Goal: Information Seeking & Learning: Learn about a topic

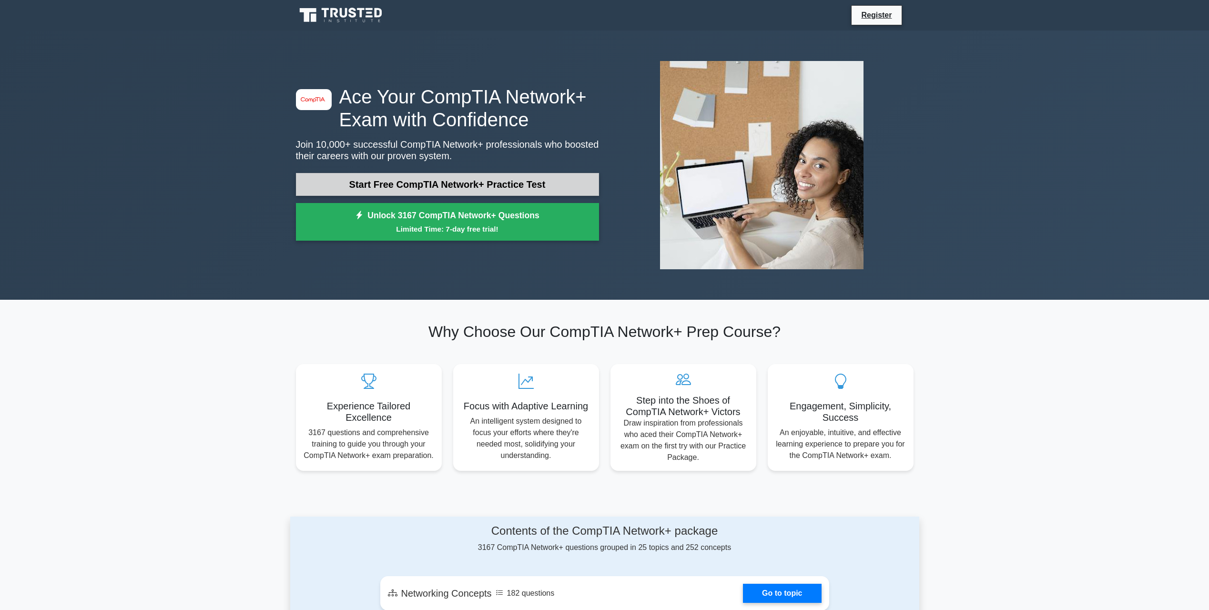
click at [410, 181] on link "Start Free CompTIA Network+ Practice Test" at bounding box center [447, 184] width 303 height 23
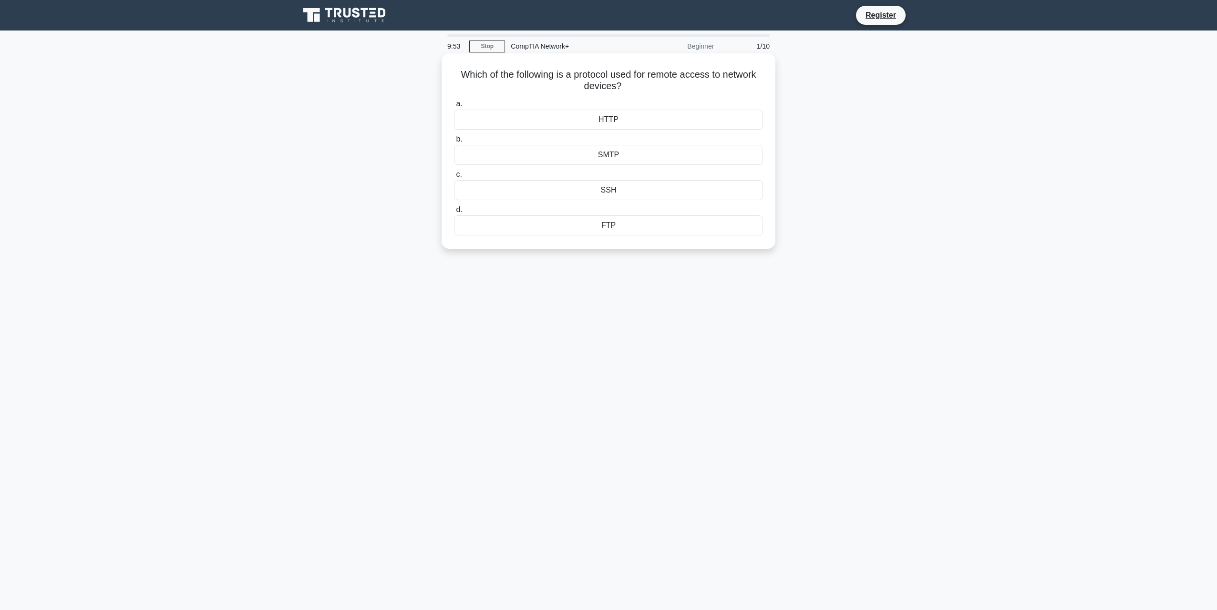
click at [625, 190] on div "SSH" at bounding box center [608, 190] width 309 height 20
click at [454, 178] on input "c. SSH" at bounding box center [454, 175] width 0 height 6
click at [601, 161] on div "IP spoofing" at bounding box center [608, 155] width 309 height 20
click at [454, 143] on input "b. IP spoofing" at bounding box center [454, 139] width 0 height 6
click at [599, 224] on div "Star Topology" at bounding box center [608, 214] width 309 height 20
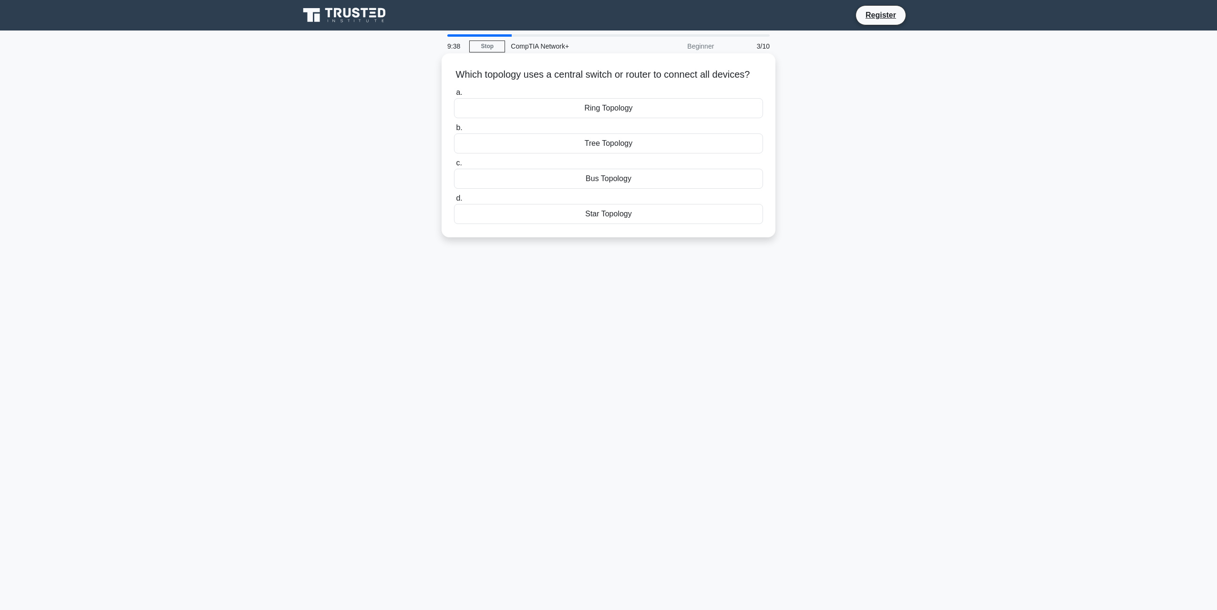
click at [454, 202] on input "d. Star Topology" at bounding box center [454, 198] width 0 height 6
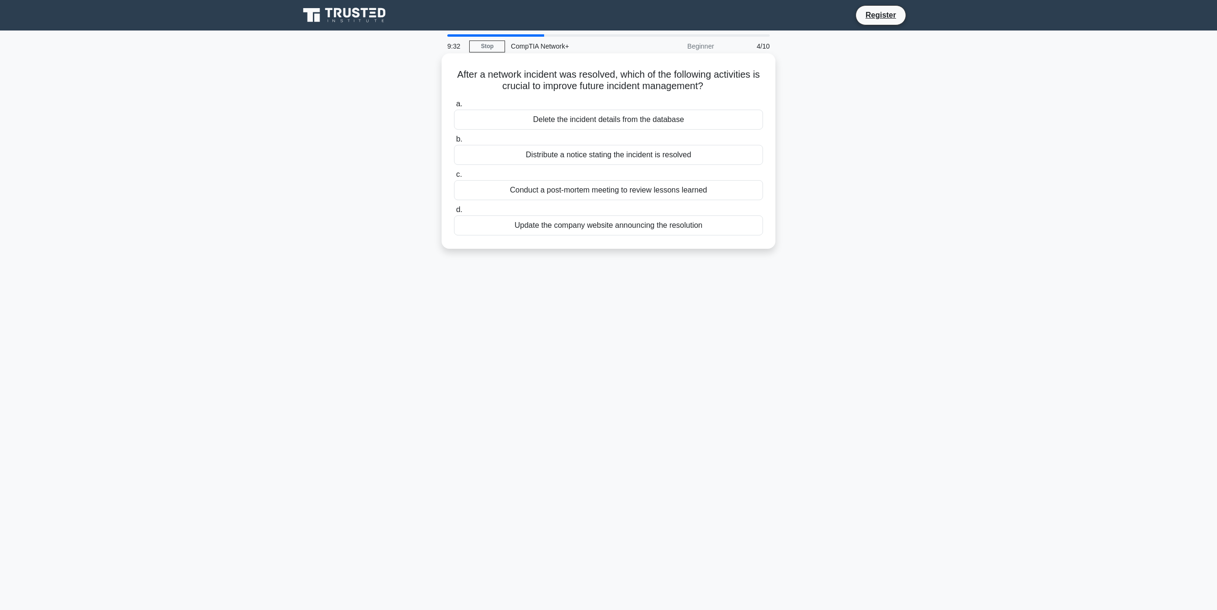
click at [640, 189] on div "Conduct a post-mortem meeting to review lessons learned" at bounding box center [608, 190] width 309 height 20
click at [454, 178] on input "c. Conduct a post-mortem meeting to review lessons learned" at bounding box center [454, 175] width 0 height 6
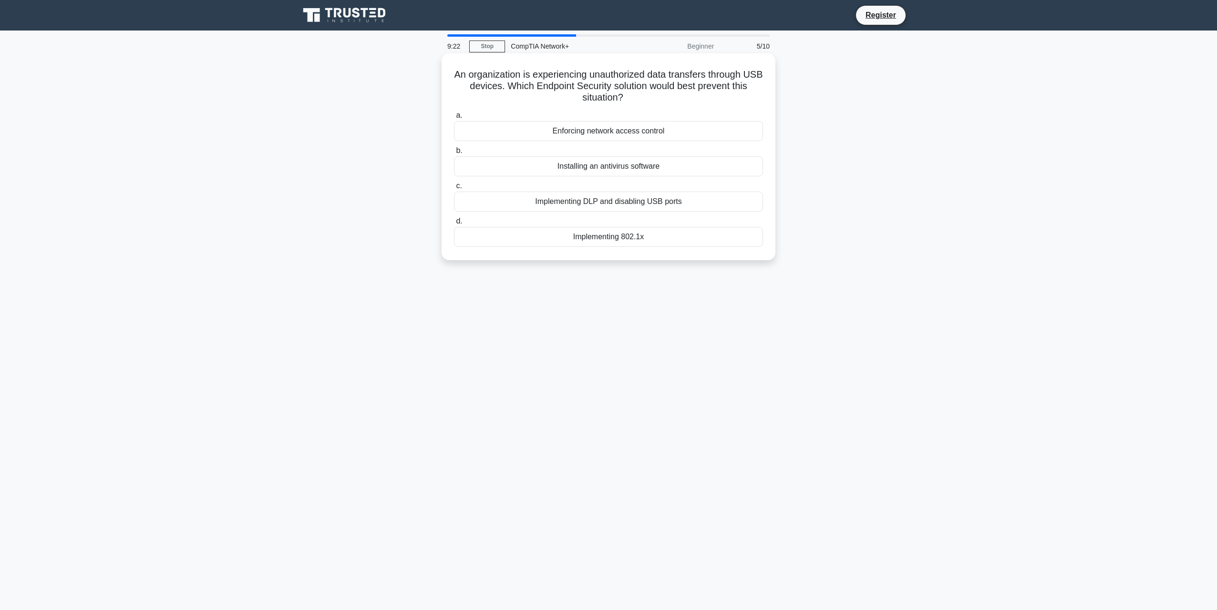
click at [642, 207] on div "Implementing DLP and disabling USB ports" at bounding box center [608, 202] width 309 height 20
click at [454, 189] on input "c. Implementing DLP and disabling USB ports" at bounding box center [454, 186] width 0 height 6
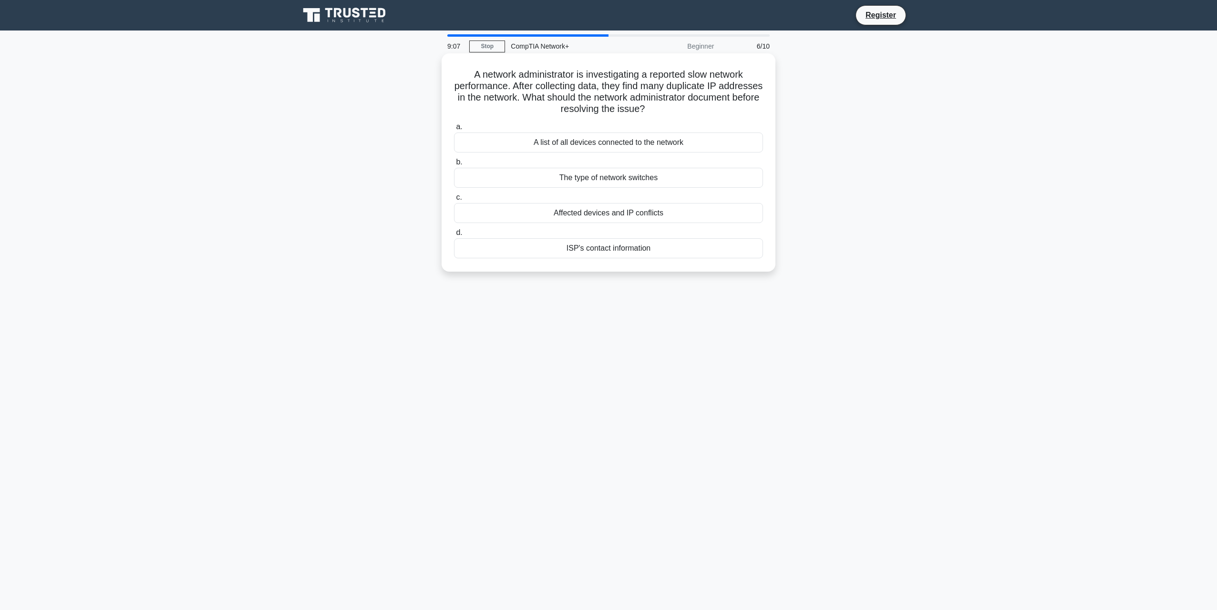
click at [615, 148] on div "A list of all devices connected to the network" at bounding box center [608, 143] width 309 height 20
click at [454, 130] on input "a. A list of all devices connected to the network" at bounding box center [454, 127] width 0 height 6
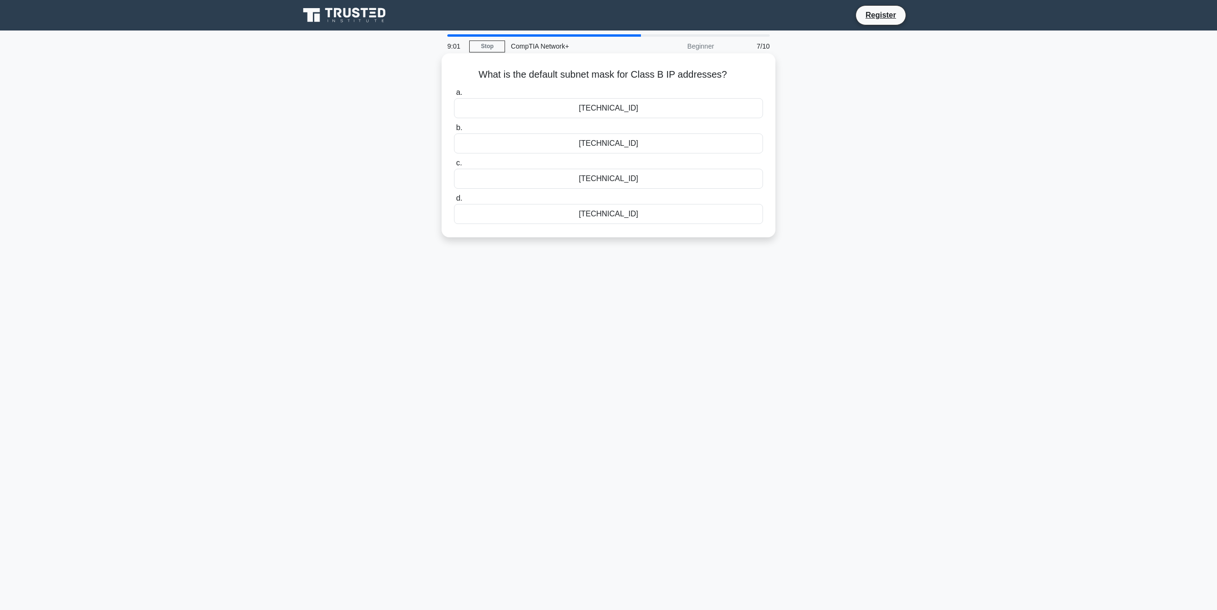
click at [657, 111] on div "255.255.0.0" at bounding box center [608, 108] width 309 height 20
click at [454, 96] on input "a. 255.255.0.0" at bounding box center [454, 93] width 0 height 6
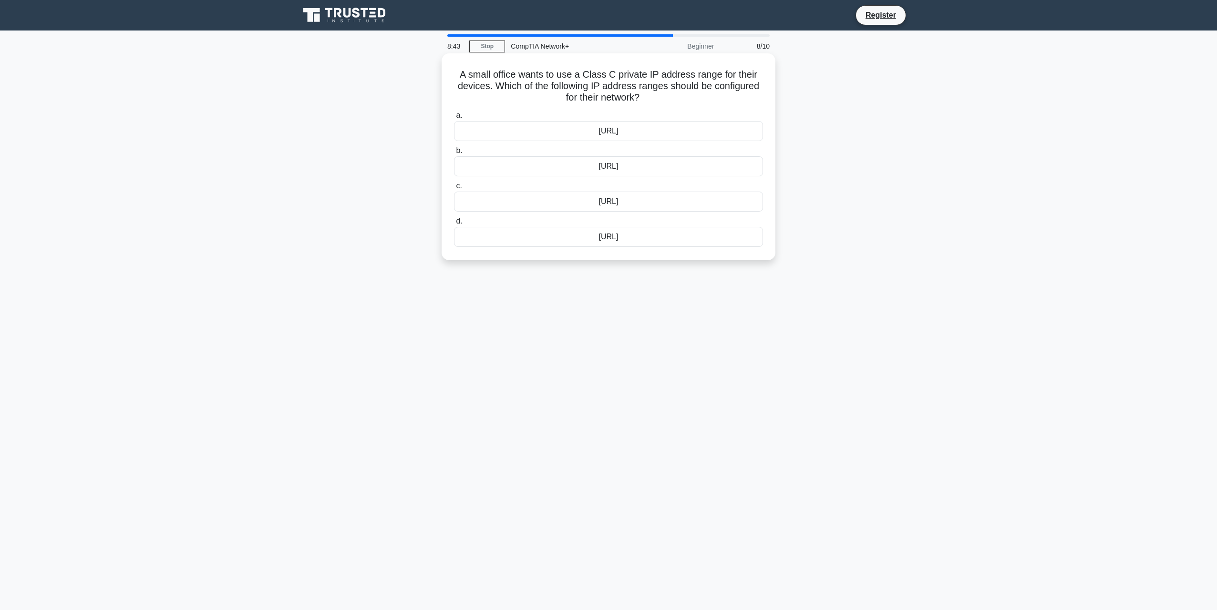
click at [591, 205] on div "172.16.0.0/12" at bounding box center [608, 202] width 309 height 20
click at [454, 189] on input "c. 172.16.0.0/12" at bounding box center [454, 186] width 0 height 6
click at [584, 206] on div "Patch management policy" at bounding box center [608, 202] width 309 height 20
click at [454, 189] on input "c. Patch management policy" at bounding box center [454, 186] width 0 height 6
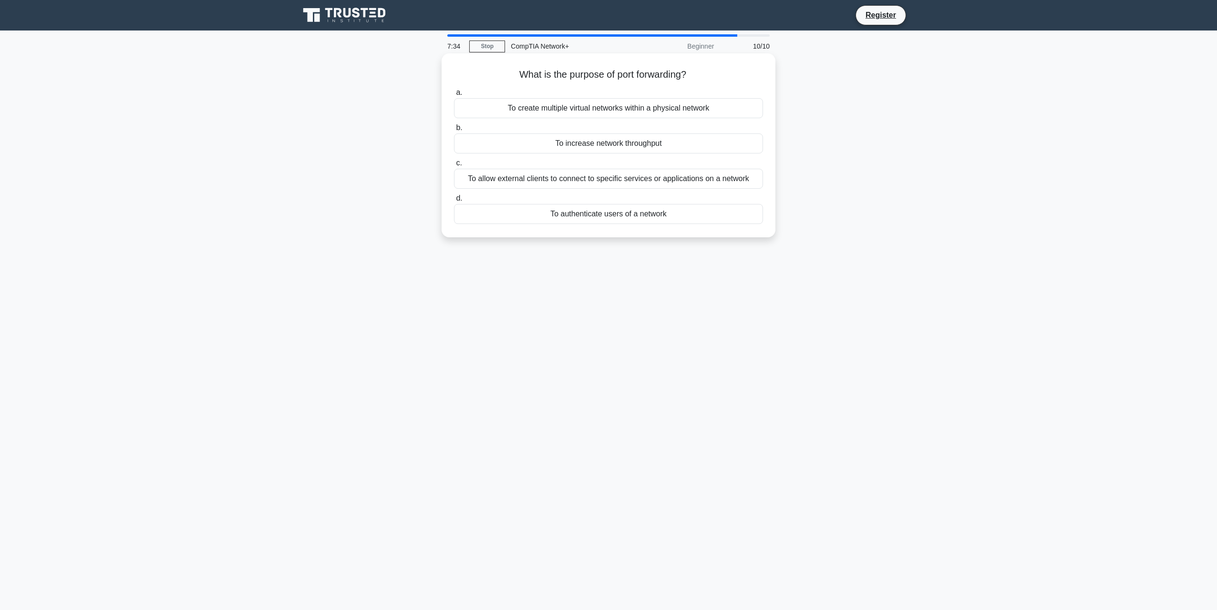
click at [597, 178] on div "To allow external clients to connect to specific services or applications on a …" at bounding box center [608, 179] width 309 height 20
click at [454, 166] on input "c. To allow external clients to connect to specific services or applications on…" at bounding box center [454, 163] width 0 height 6
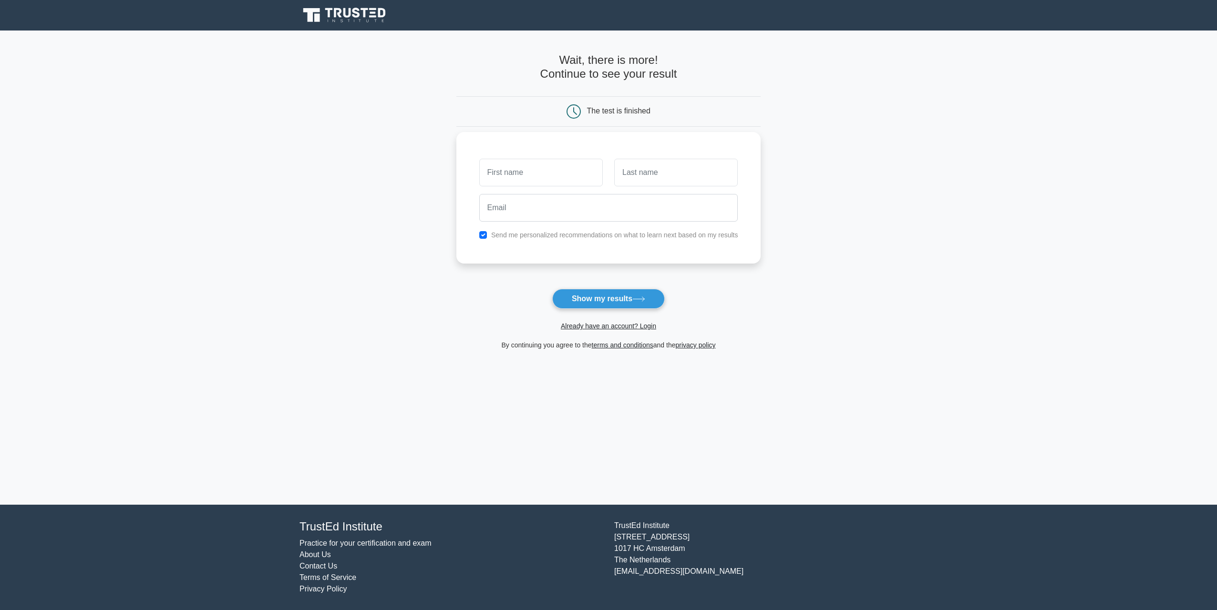
click at [574, 178] on input "text" at bounding box center [540, 173] width 123 height 28
click at [576, 304] on button "Show my results" at bounding box center [608, 299] width 113 height 20
click at [511, 174] on input "text" at bounding box center [540, 173] width 123 height 28
type input "[PERSON_NAME]"
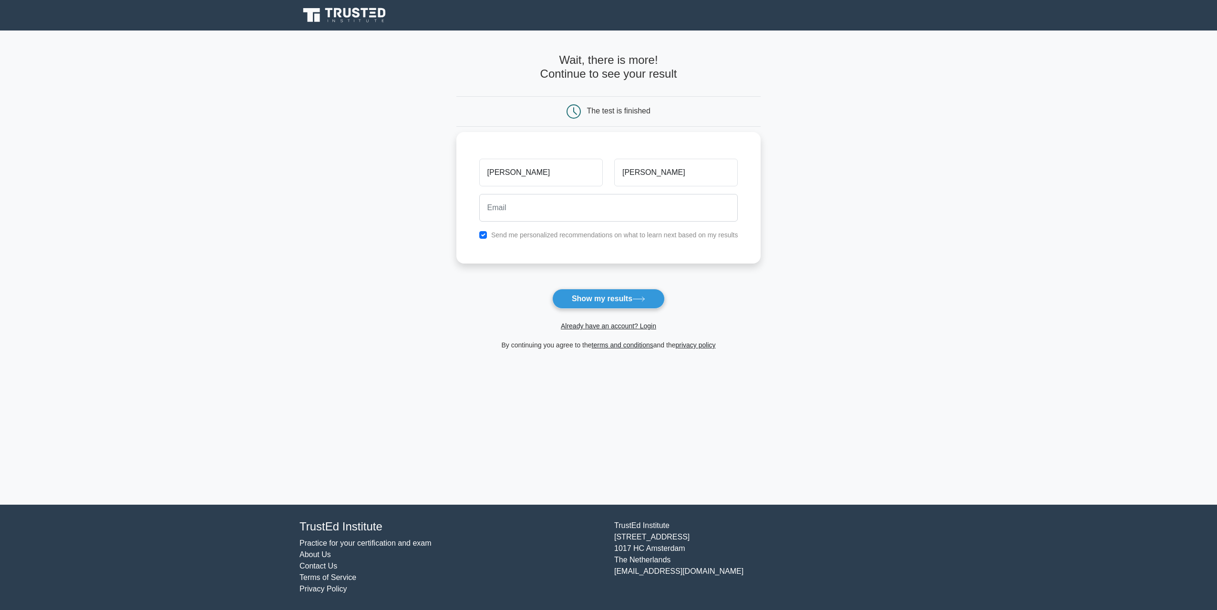
click at [522, 230] on div "Send me personalized recommendations on what to learn next based on my results" at bounding box center [608, 234] width 270 height 11
click at [521, 237] on label "Send me personalized recommendations on what to learn next based on my results" at bounding box center [614, 235] width 247 height 8
click at [481, 236] on input "checkbox" at bounding box center [483, 235] width 8 height 8
checkbox input "false"
click at [518, 219] on input "email" at bounding box center [608, 208] width 259 height 28
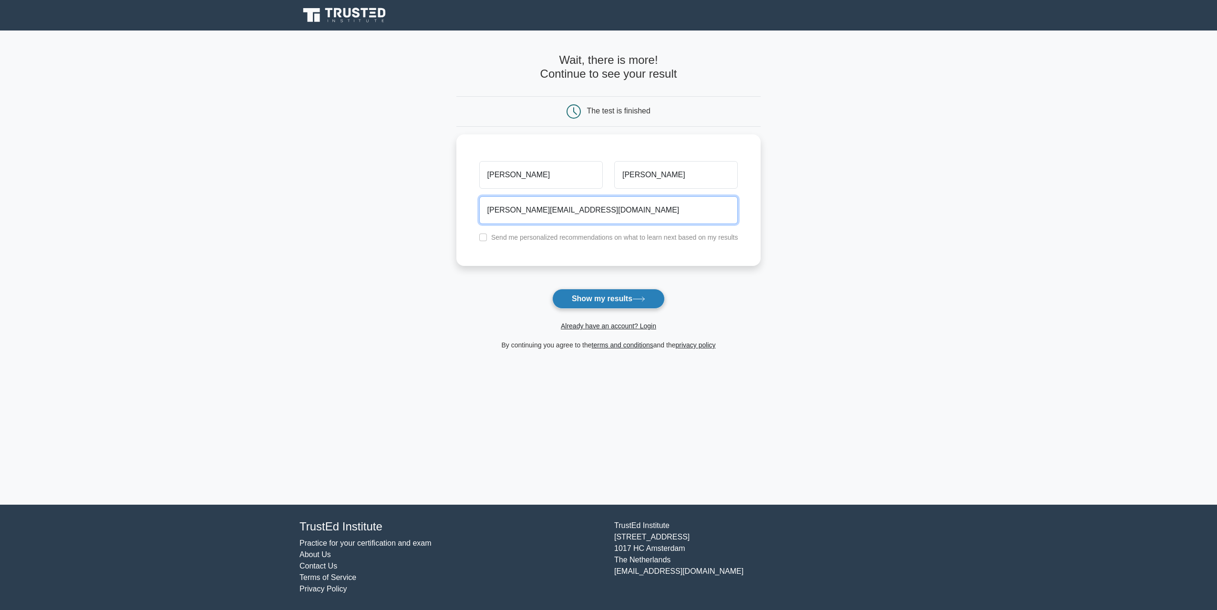
type input "owen_rowland@nfumutual.co.uk"
click at [589, 300] on button "Show my results" at bounding box center [608, 299] width 113 height 20
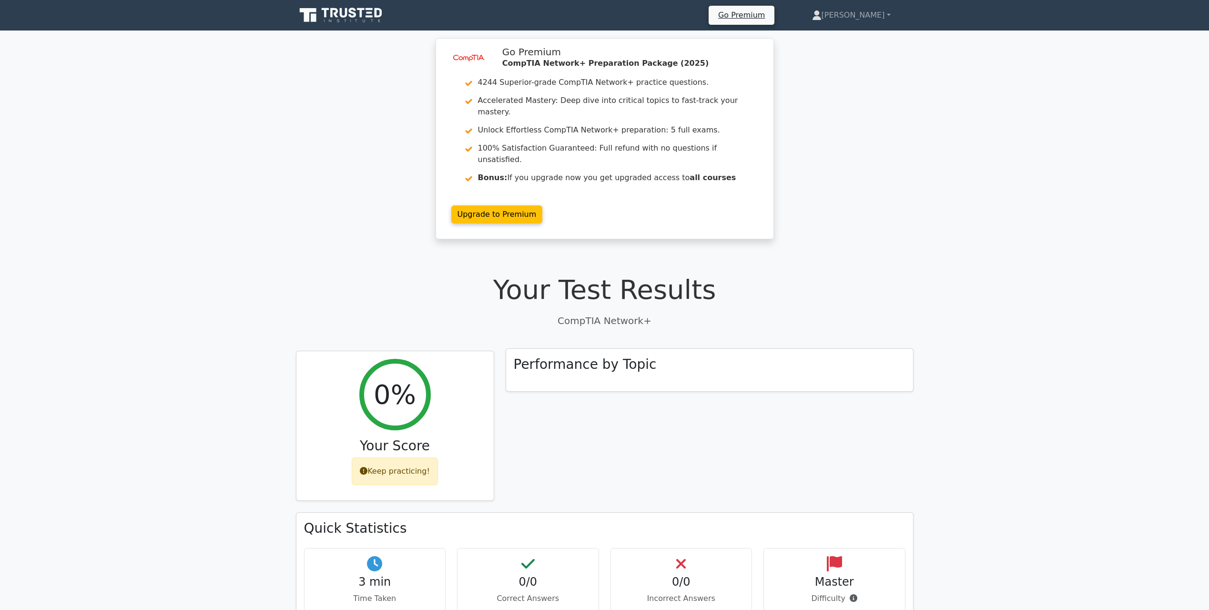
click at [583, 362] on div "Performance by Topic" at bounding box center [709, 370] width 407 height 43
click at [386, 455] on div "Keep practicing!" at bounding box center [395, 469] width 86 height 28
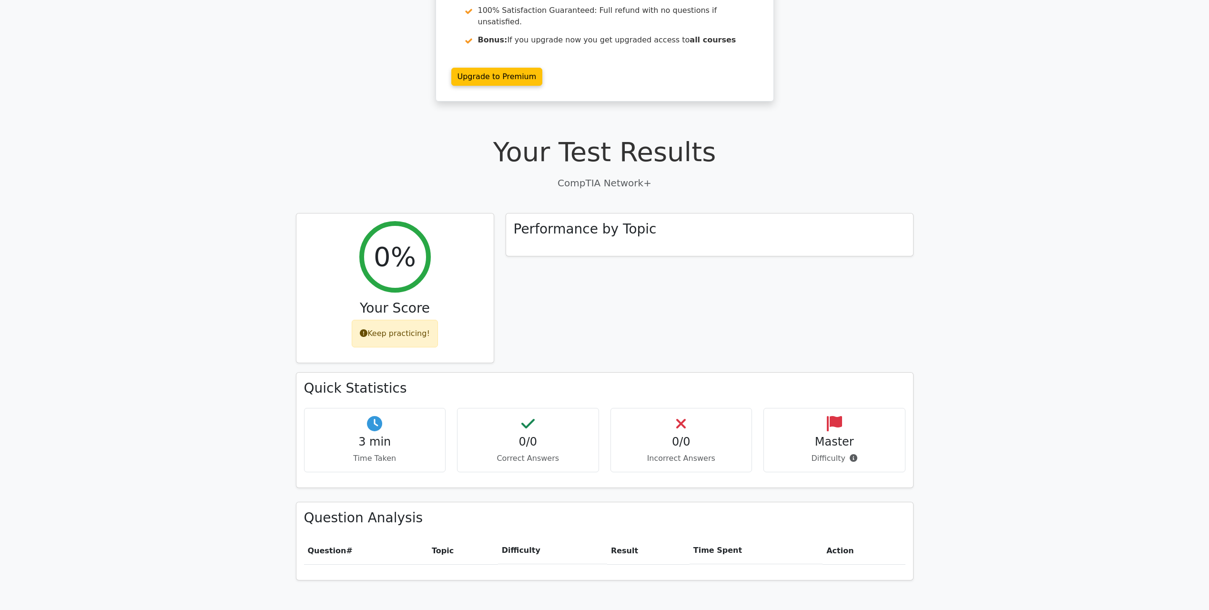
scroll to position [143, 0]
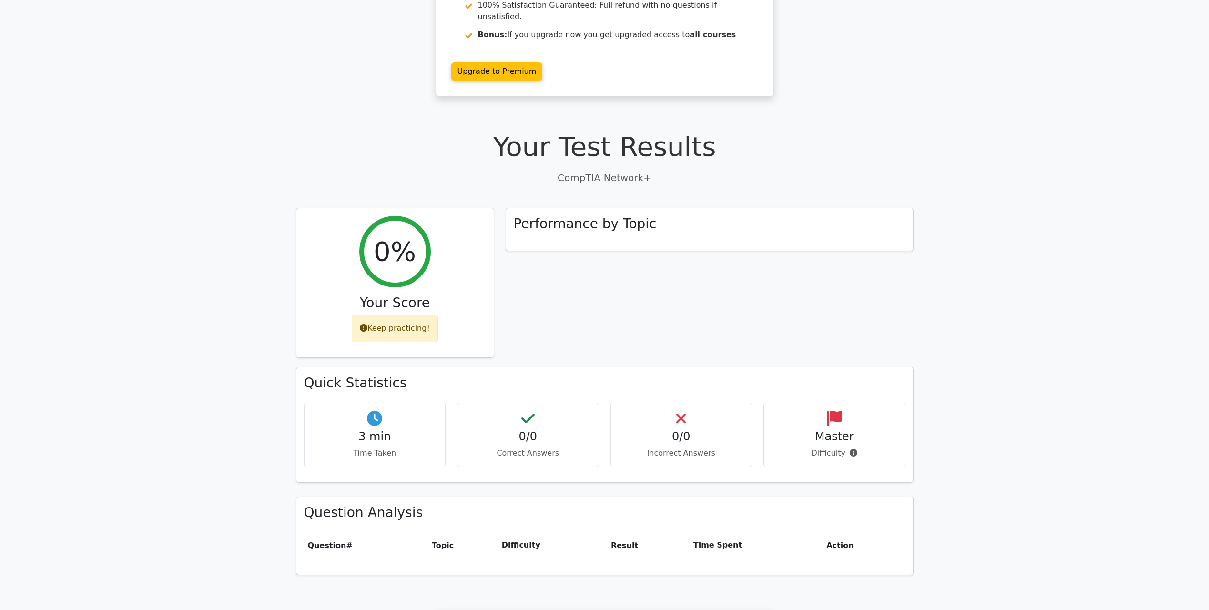
click at [515, 448] on p "Correct Answers" at bounding box center [528, 453] width 126 height 11
click at [637, 422] on div "0/0 Incorrect Answers" at bounding box center [682, 435] width 142 height 64
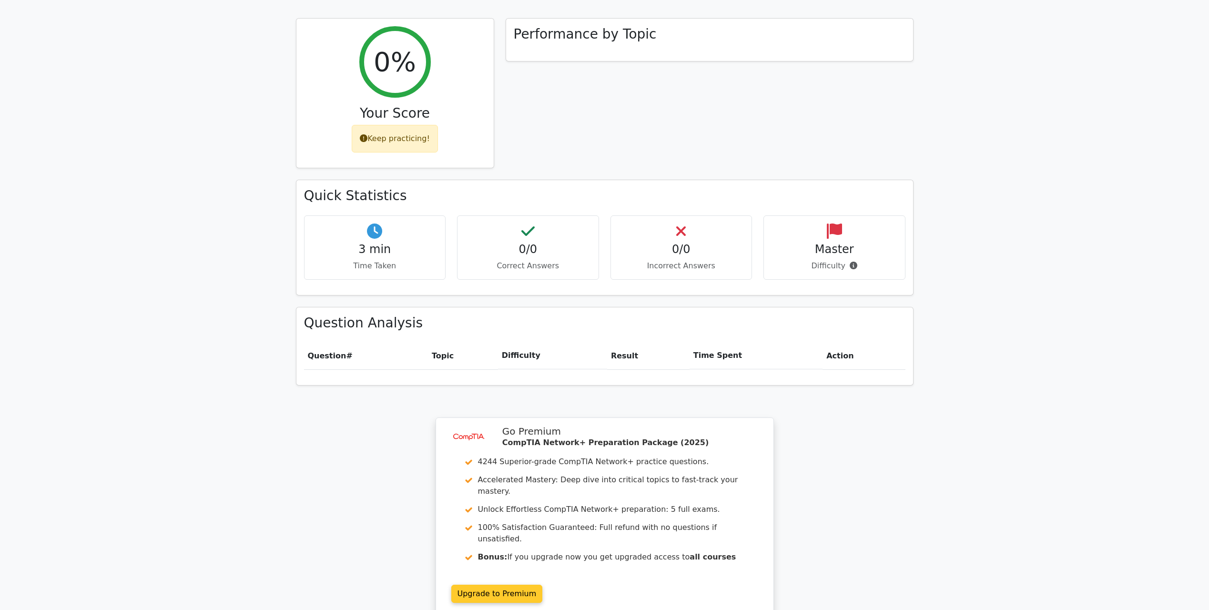
scroll to position [477, 0]
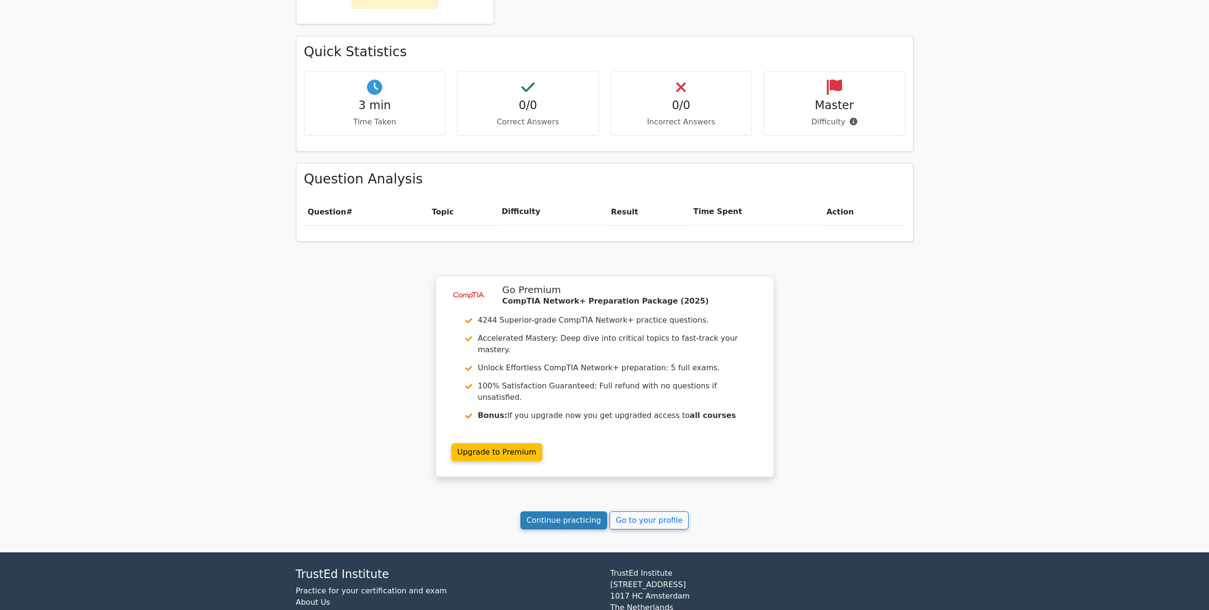
click at [581, 512] on link "Continue practicing" at bounding box center [564, 521] width 87 height 18
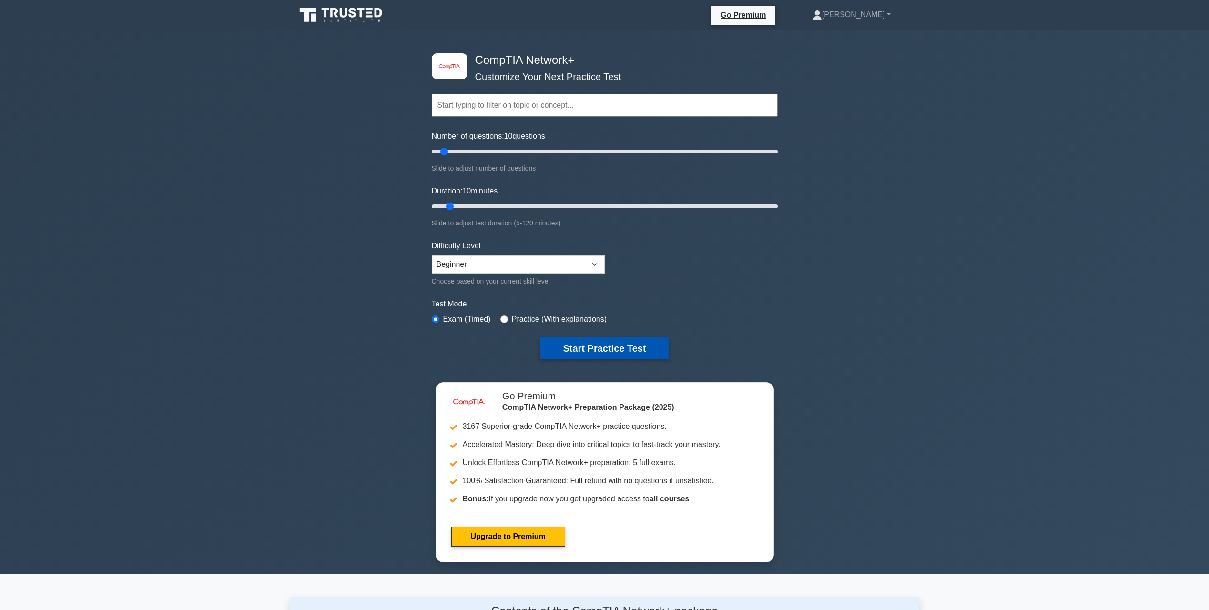
click at [568, 357] on button "Start Practice Test" at bounding box center [604, 349] width 129 height 22
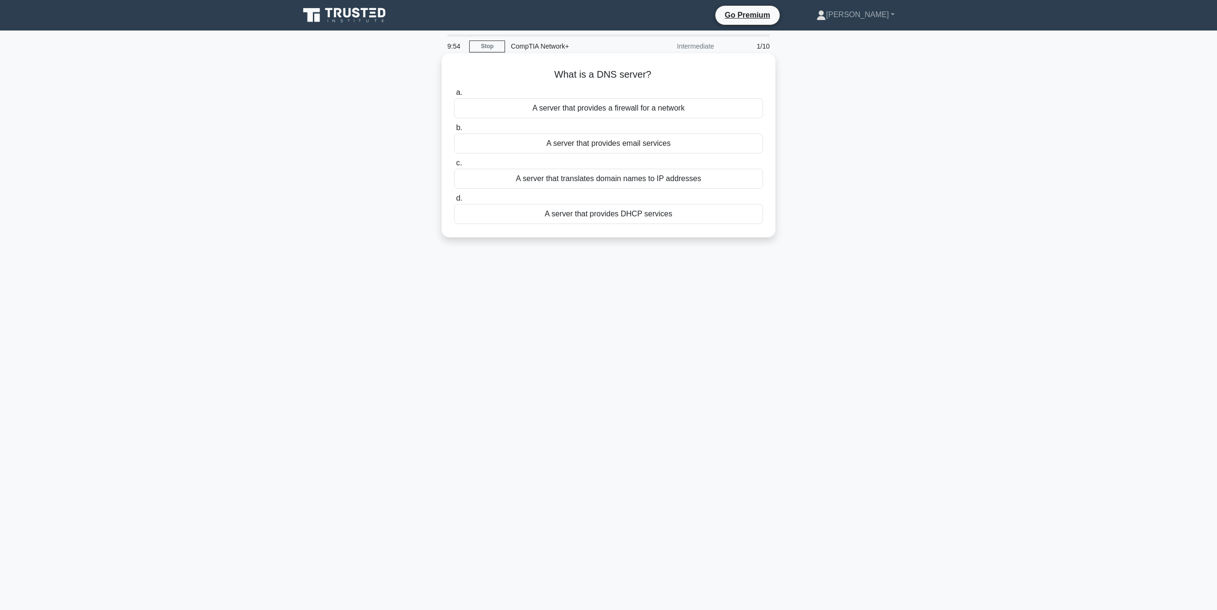
click at [665, 183] on div "A server that translates domain names to IP addresses" at bounding box center [608, 179] width 309 height 20
click at [454, 166] on input "c. A server that translates domain names to IP addresses" at bounding box center [454, 163] width 0 height 6
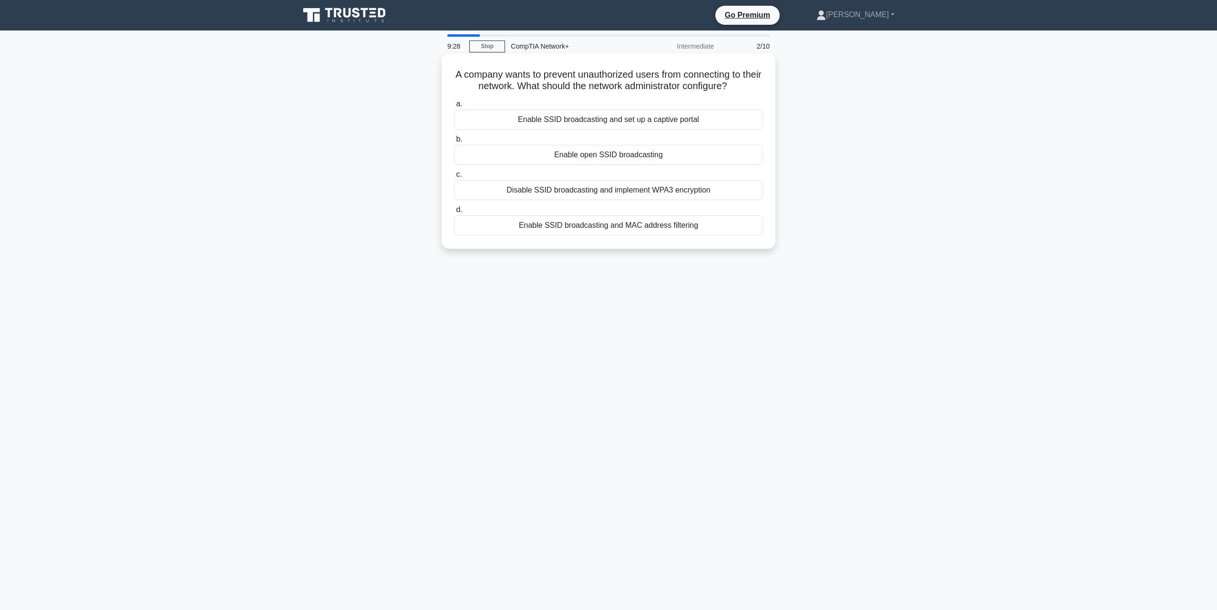
click at [733, 190] on div "Disable SSID broadcasting and implement WPA3 encryption" at bounding box center [608, 190] width 309 height 20
click at [454, 178] on input "c. Disable SSID broadcasting and implement WPA3 encryption" at bounding box center [454, 175] width 0 height 6
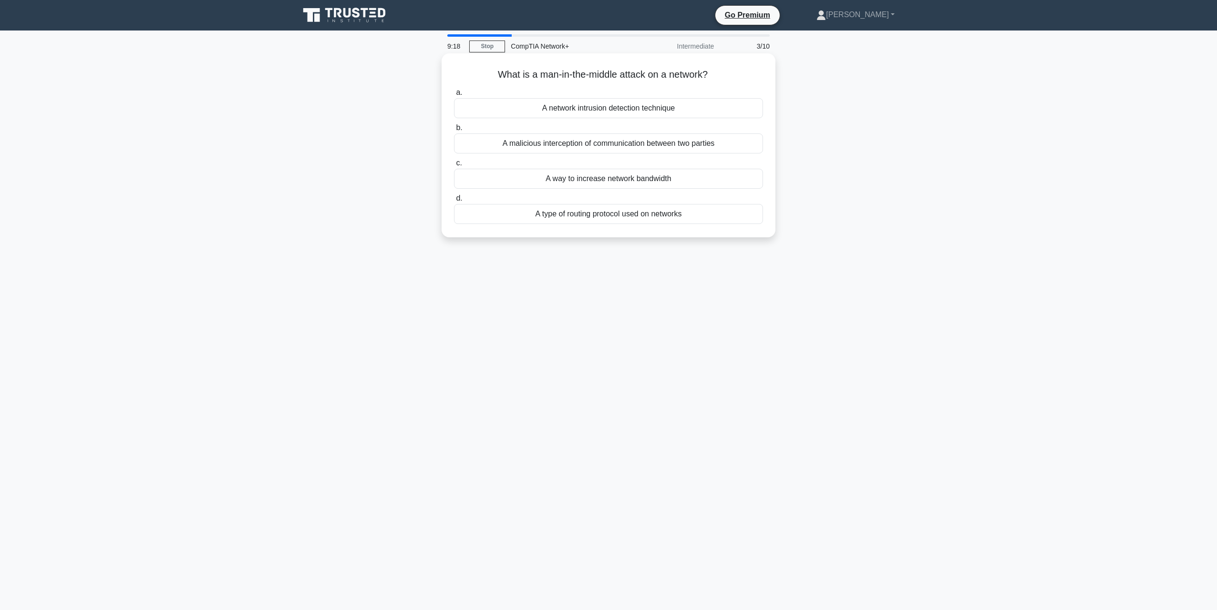
click at [670, 149] on div "A malicious interception of communication between two parties" at bounding box center [608, 143] width 309 height 20
click at [454, 131] on input "b. A malicious interception of communication between two parties" at bounding box center [454, 128] width 0 height 6
click at [672, 114] on div "To filter traffic on a network" at bounding box center [608, 108] width 309 height 20
click at [454, 96] on input "a. To filter traffic on a network" at bounding box center [454, 93] width 0 height 6
click at [628, 189] on div "To distribute network traffic across multiple servers to improve performance an…" at bounding box center [608, 179] width 309 height 20
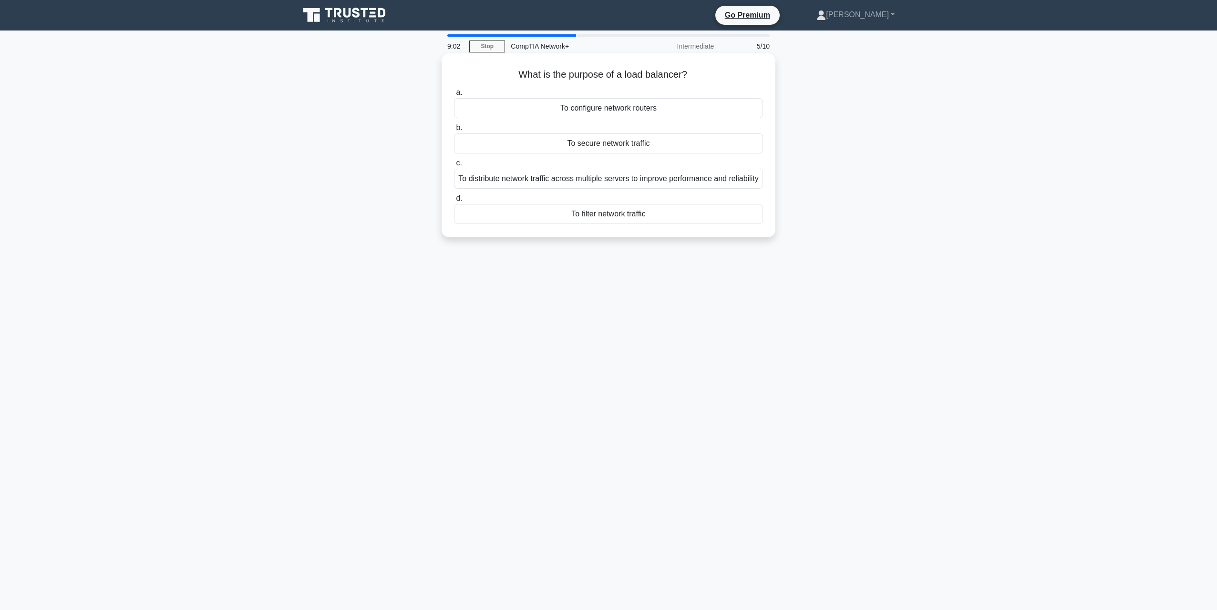
click at [454, 166] on input "c. To distribute network traffic across multiple servers to improve performance…" at bounding box center [454, 163] width 0 height 6
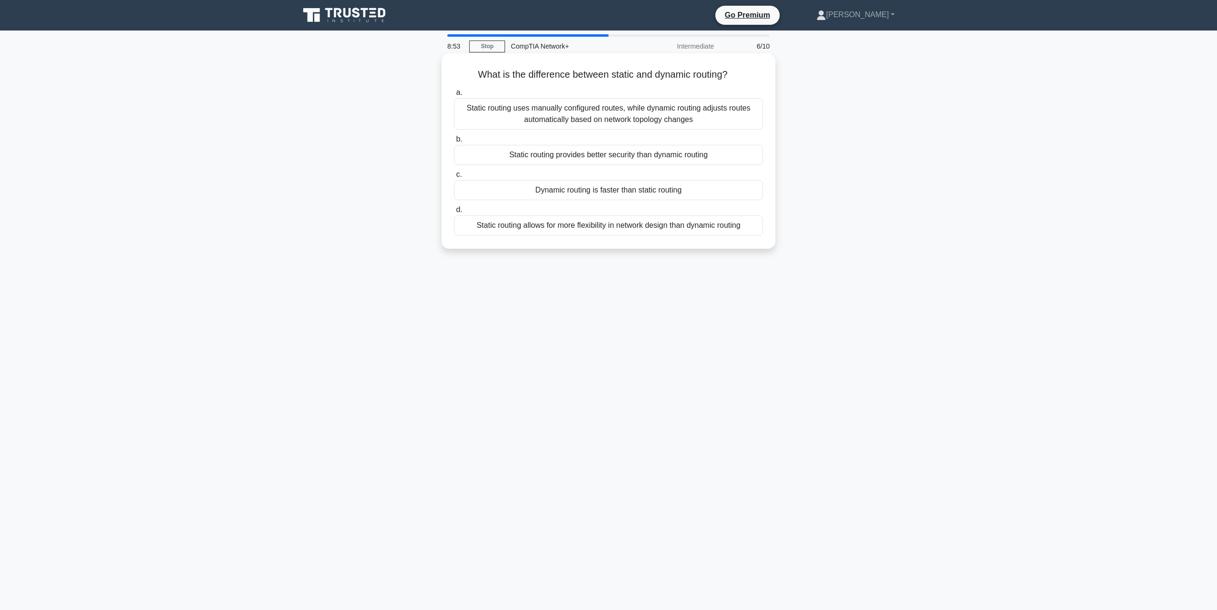
click at [697, 122] on div "Static routing uses manually configured routes, while dynamic routing adjusts r…" at bounding box center [608, 113] width 309 height 31
click at [454, 96] on input "a. Static routing uses manually configured routes, while dynamic routing adjust…" at bounding box center [454, 93] width 0 height 6
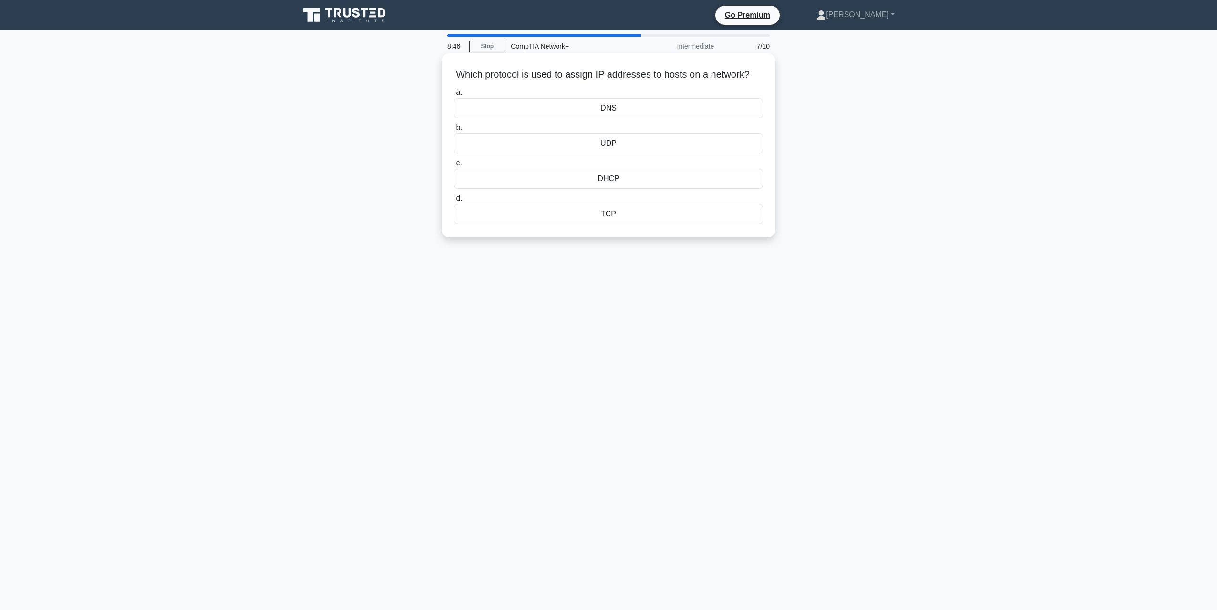
click at [628, 189] on div "DHCP" at bounding box center [608, 179] width 309 height 20
click at [454, 166] on input "c. DHCP" at bounding box center [454, 163] width 0 height 6
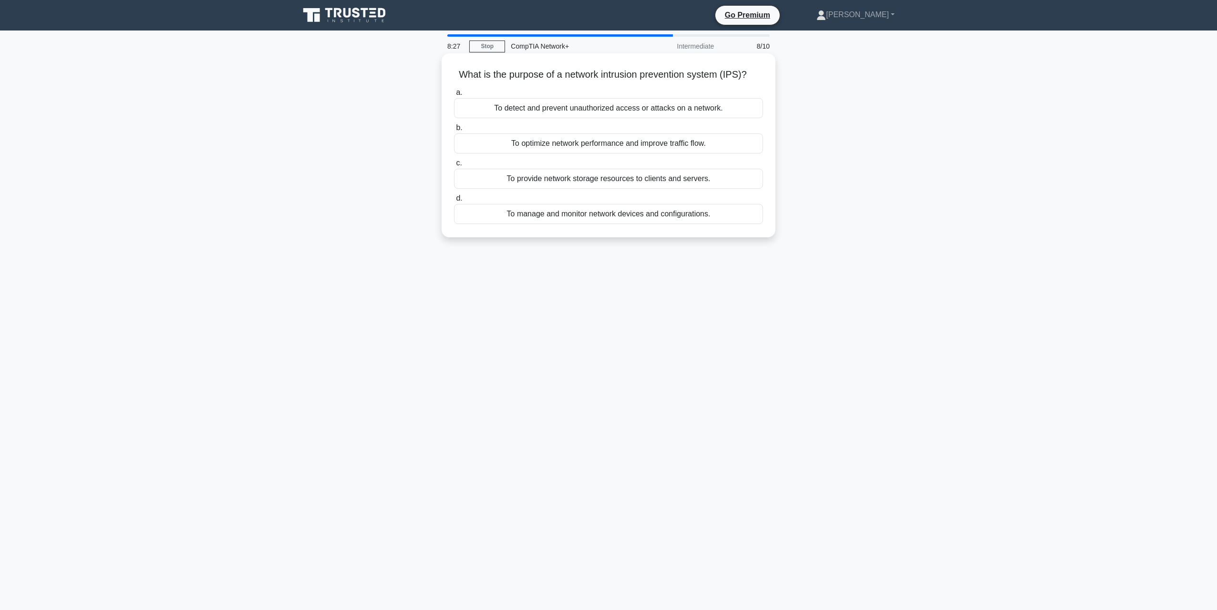
click at [678, 113] on div "To detect and prevent unauthorized access or attacks on a network." at bounding box center [608, 108] width 309 height 20
click at [454, 96] on input "a. To detect and prevent unauthorized access or attacks on a network." at bounding box center [454, 93] width 0 height 6
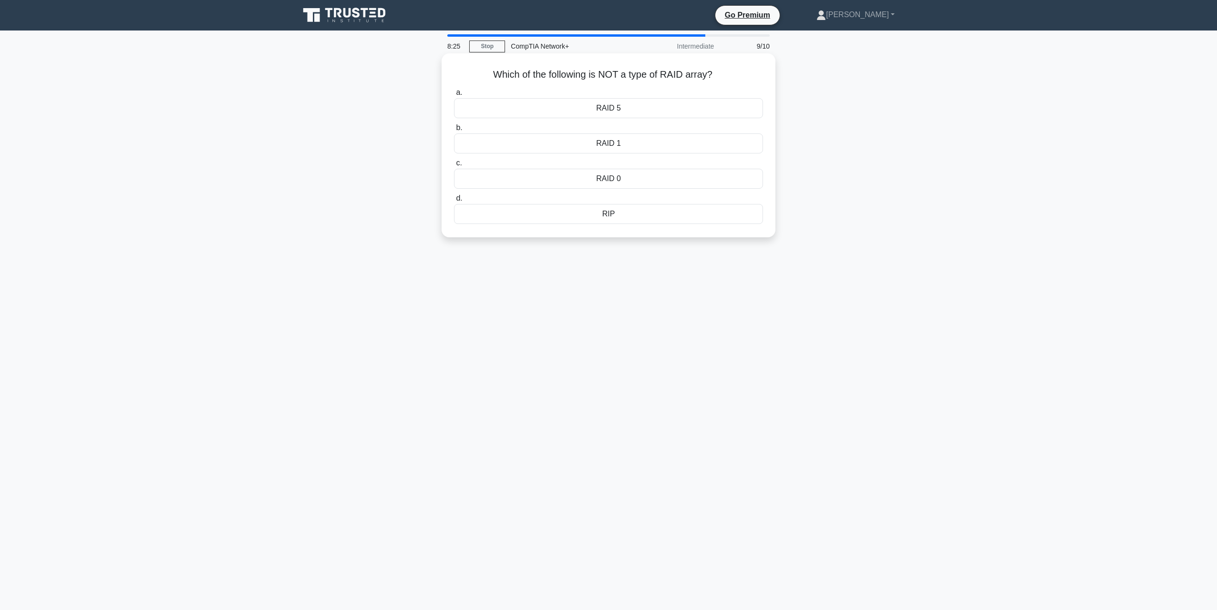
click at [627, 213] on div "RIP" at bounding box center [608, 214] width 309 height 20
click at [454, 202] on input "d. RIP" at bounding box center [454, 198] width 0 height 6
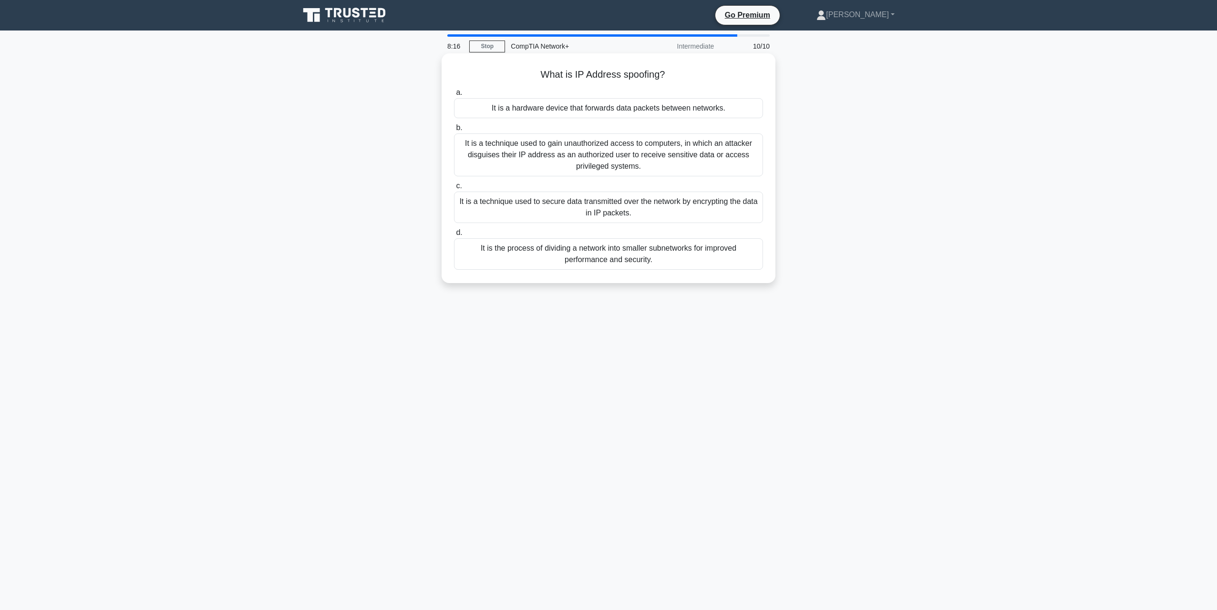
click at [673, 167] on div "It is a technique used to gain unauthorized access to computers, in which an at…" at bounding box center [608, 154] width 309 height 43
click at [454, 131] on input "b. It is a technique used to gain unauthorized access to computers, in which an…" at bounding box center [454, 128] width 0 height 6
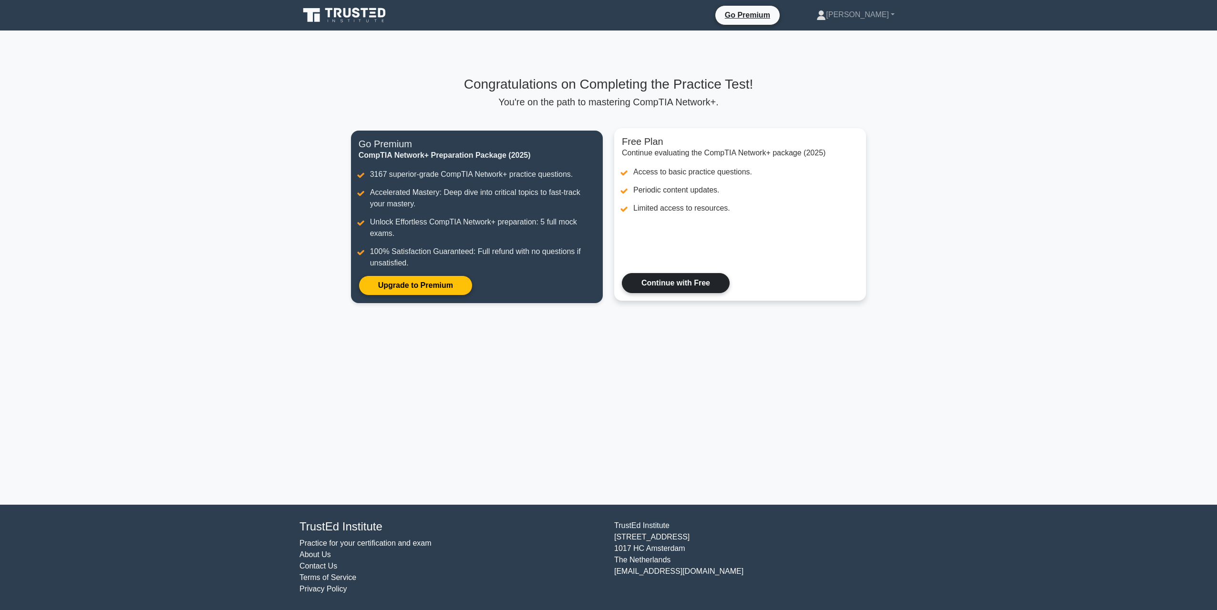
click at [691, 283] on link "Continue with Free" at bounding box center [676, 283] width 108 height 20
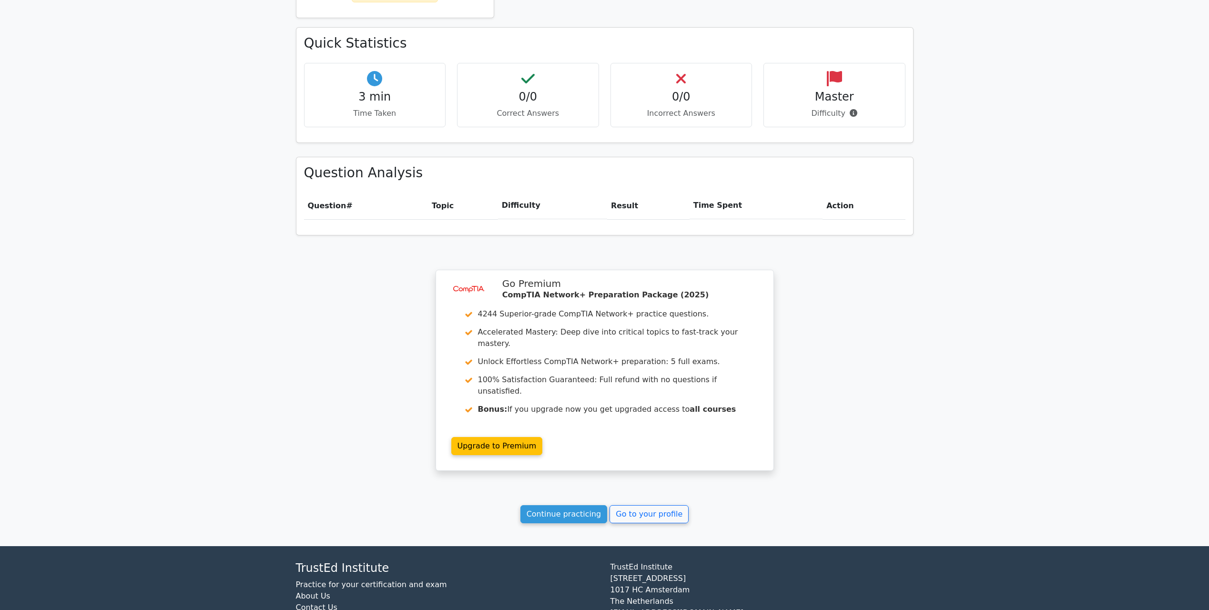
scroll to position [486, 0]
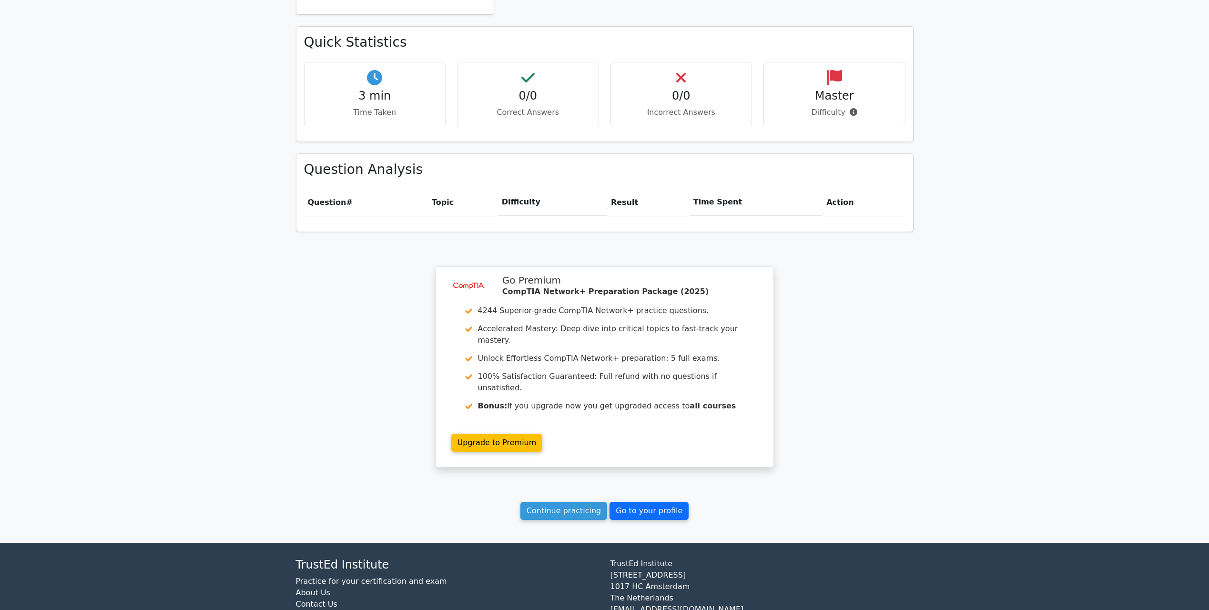
click at [634, 502] on link "Go to your profile" at bounding box center [649, 511] width 79 height 18
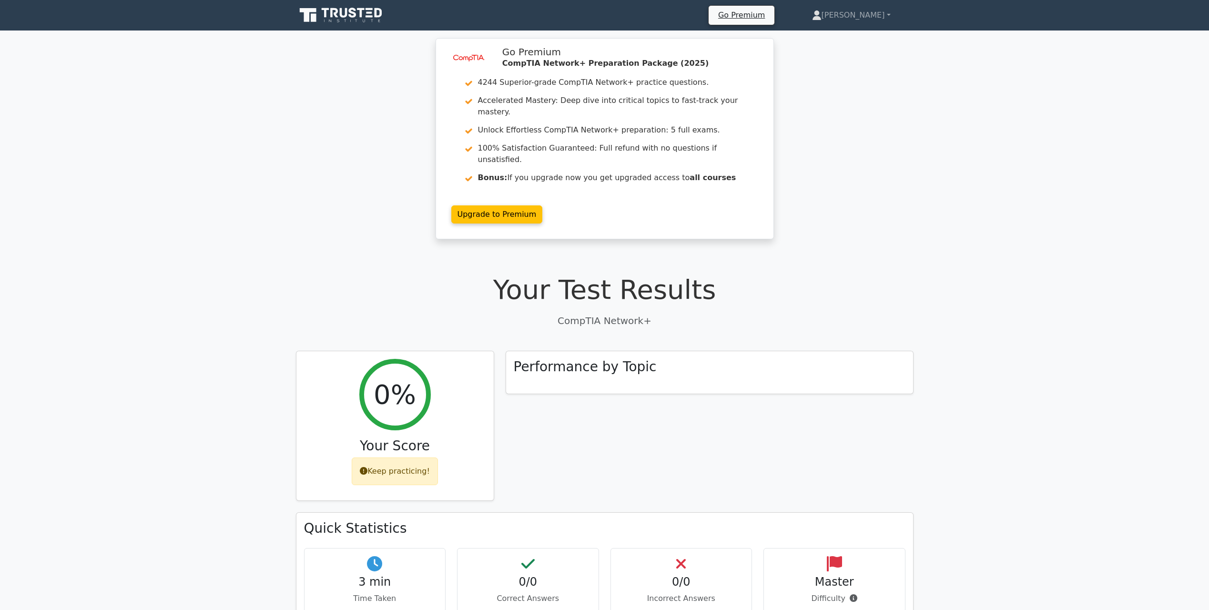
click at [353, 17] on icon at bounding box center [353, 13] width 8 height 10
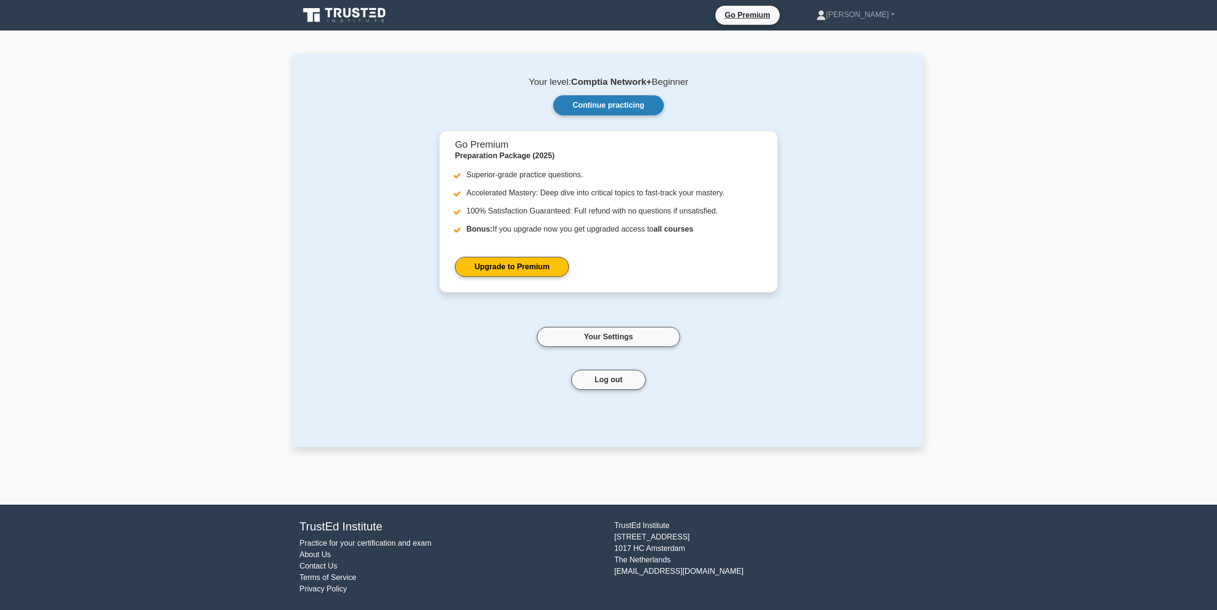
click at [650, 103] on link "Continue practicing" at bounding box center [608, 105] width 111 height 20
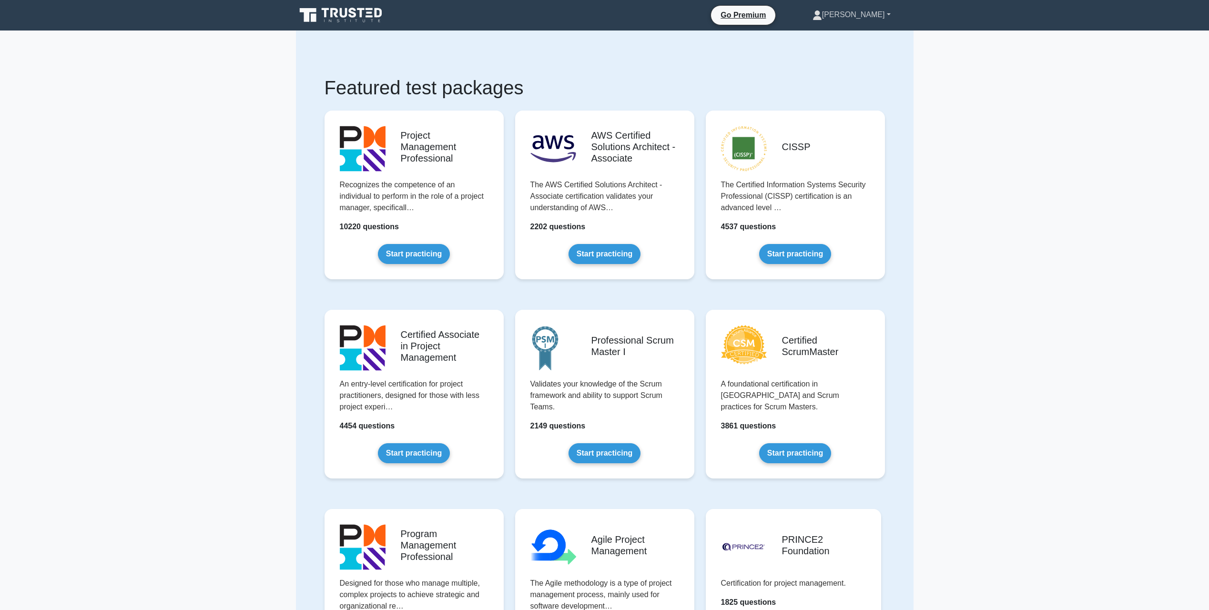
click at [872, 14] on link "[PERSON_NAME]" at bounding box center [852, 14] width 124 height 19
click at [864, 34] on link "Profile" at bounding box center [827, 37] width 75 height 15
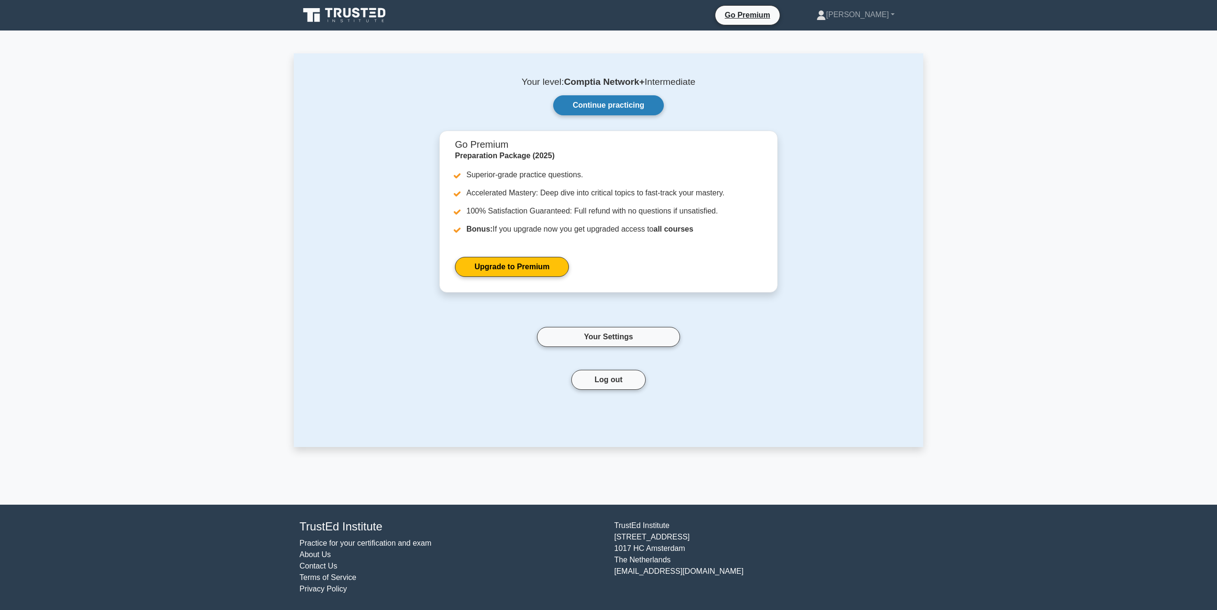
click at [630, 107] on link "Continue practicing" at bounding box center [608, 105] width 111 height 20
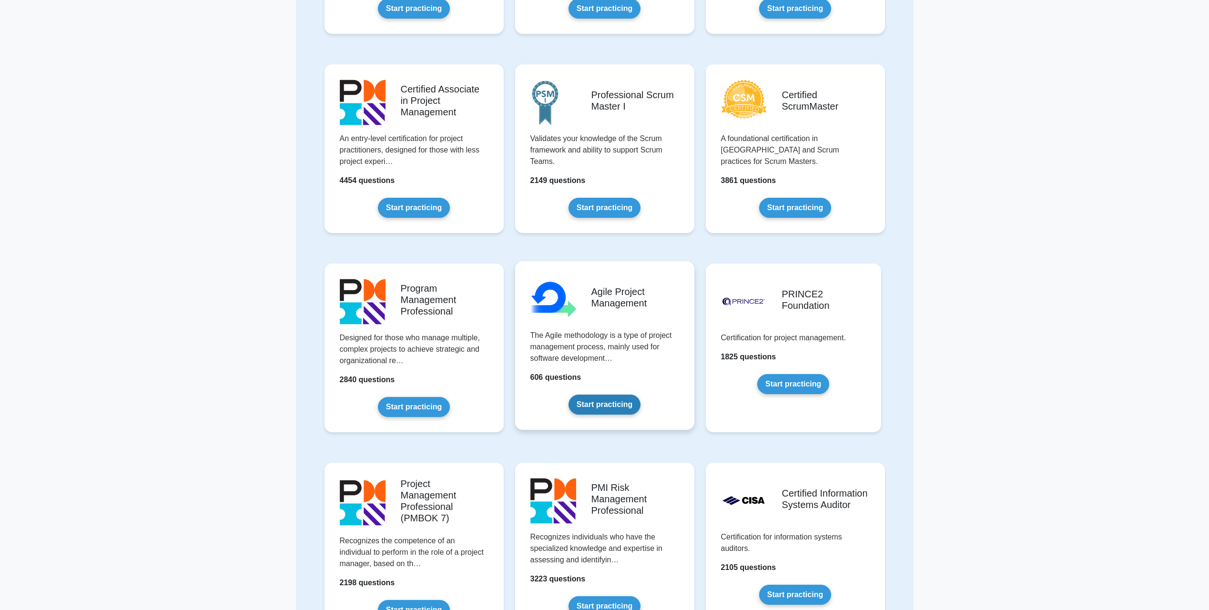
scroll to position [334, 0]
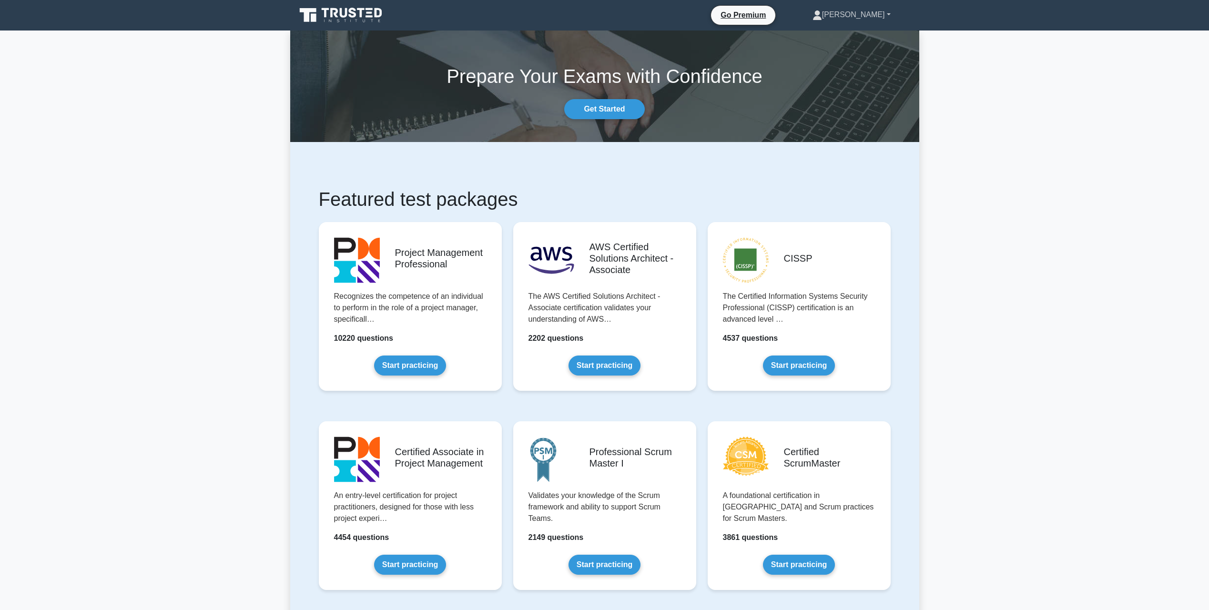
click at [873, 19] on link "[PERSON_NAME]" at bounding box center [852, 14] width 124 height 19
click at [865, 32] on link "Profile" at bounding box center [827, 37] width 75 height 15
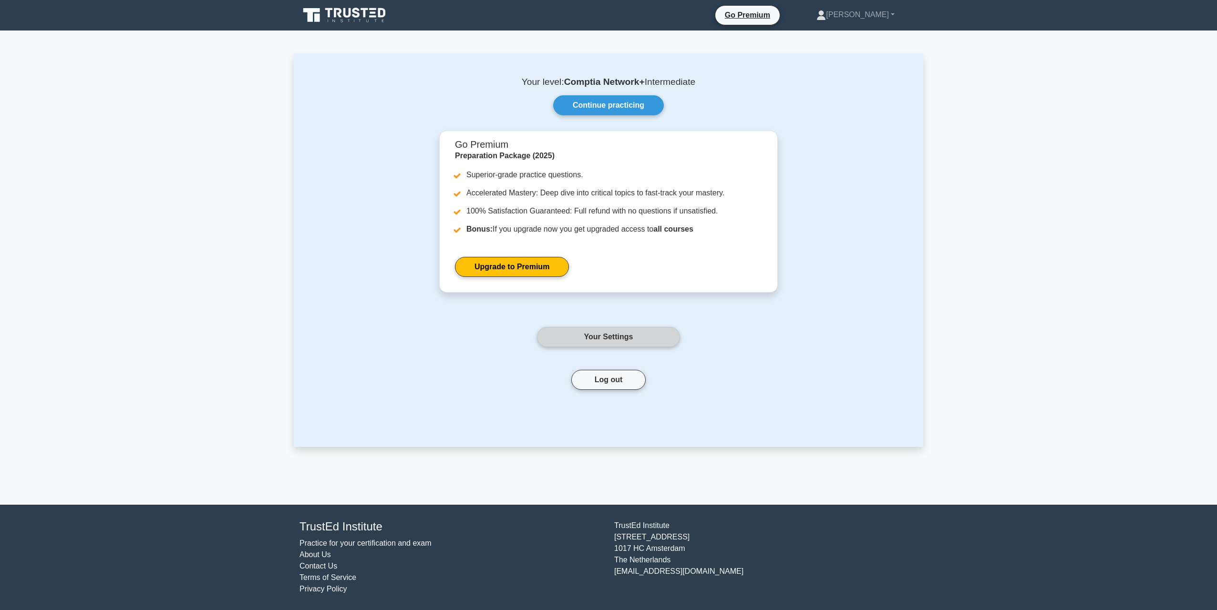
click at [624, 334] on link "Your Settings" at bounding box center [608, 337] width 143 height 20
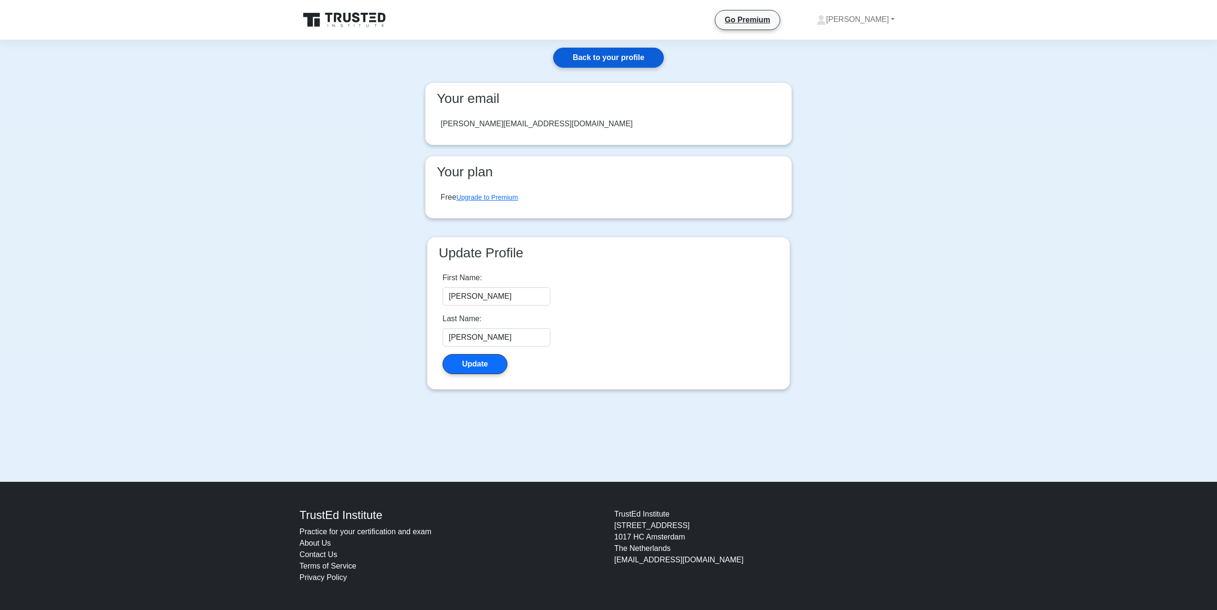
click at [643, 61] on link "Back to your profile" at bounding box center [608, 58] width 111 height 20
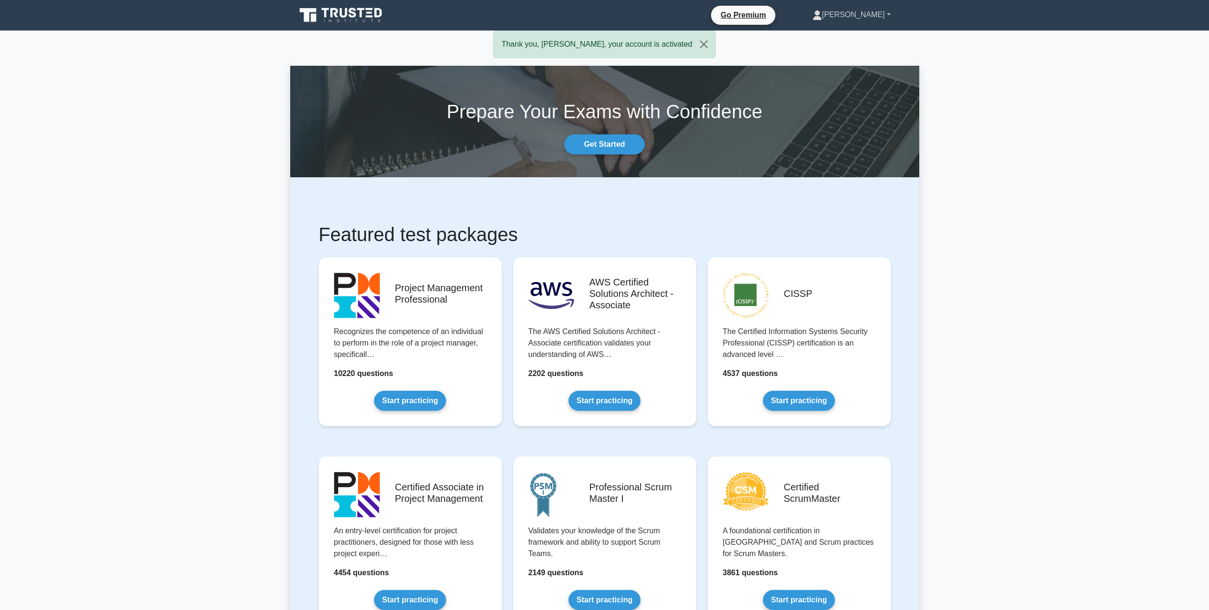
click at [860, 11] on link "[PERSON_NAME]" at bounding box center [852, 14] width 124 height 19
click at [855, 31] on link "Profile" at bounding box center [827, 37] width 75 height 15
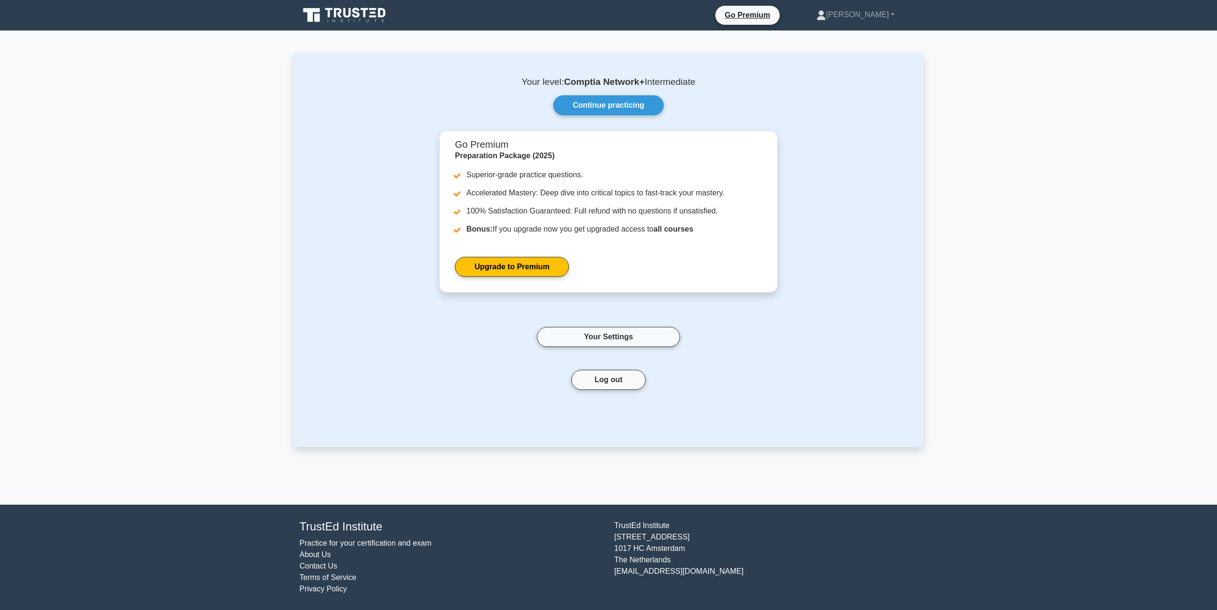
drag, startPoint x: 670, startPoint y: 92, endPoint x: 653, endPoint y: 95, distance: 16.9
click at [669, 92] on div "Your level: Comptia Network+ Intermediate Continue practicing Go Premium Prepar…" at bounding box center [608, 250] width 629 height 394
click at [647, 96] on link "Continue practicing" at bounding box center [608, 105] width 111 height 20
